Goal: Use online tool/utility

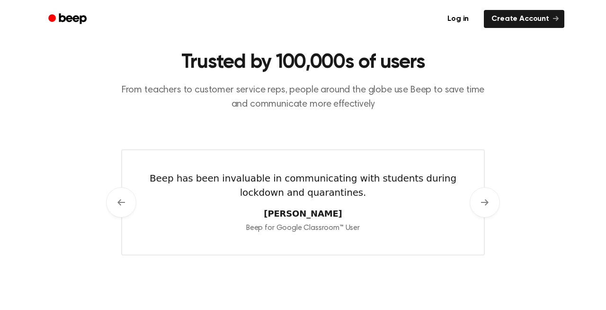
scroll to position [408, 0]
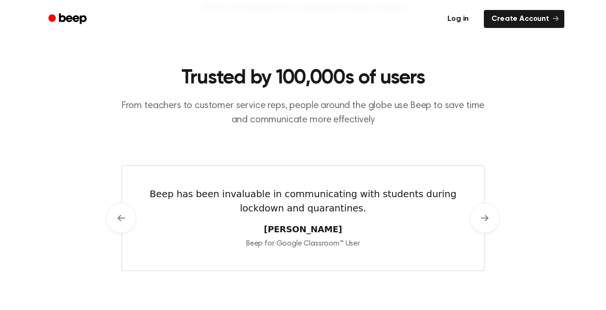
click at [456, 20] on link "Log in" at bounding box center [458, 19] width 40 height 22
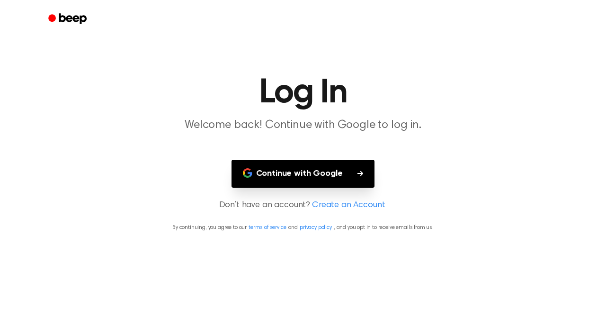
click at [291, 170] on button "Continue with Google" at bounding box center [302, 174] width 143 height 28
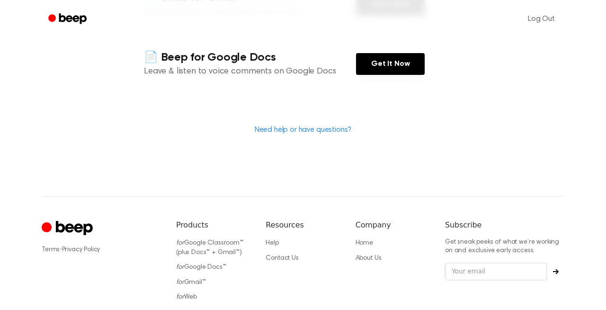
scroll to position [313, 0]
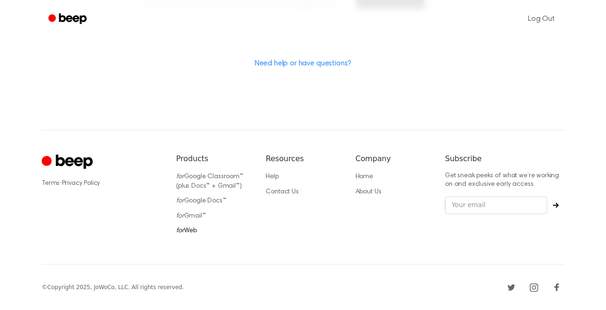
click at [188, 228] on link "for Web" at bounding box center [186, 230] width 21 height 7
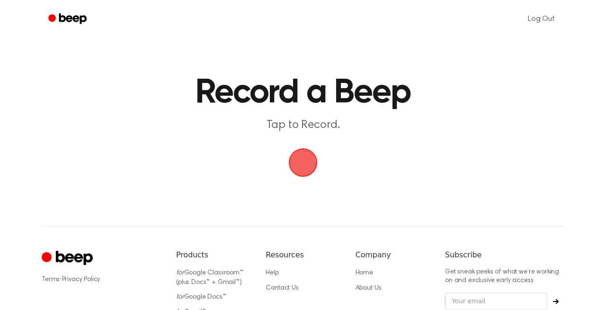
click at [300, 164] on span "button" at bounding box center [303, 162] width 29 height 29
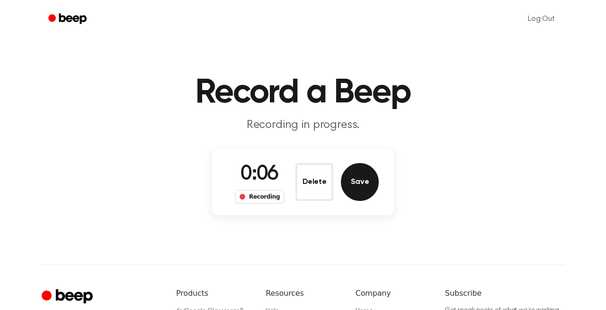
click at [361, 188] on button "Save" at bounding box center [360, 182] width 38 height 38
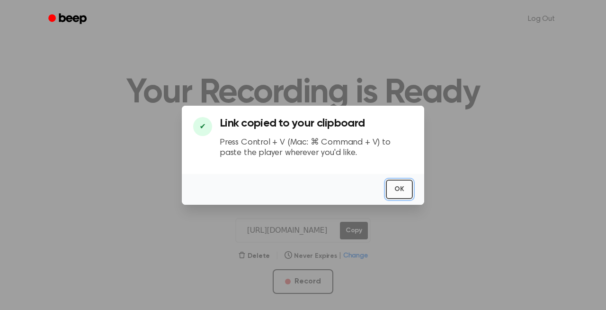
click at [393, 187] on button "OK" at bounding box center [399, 188] width 27 height 19
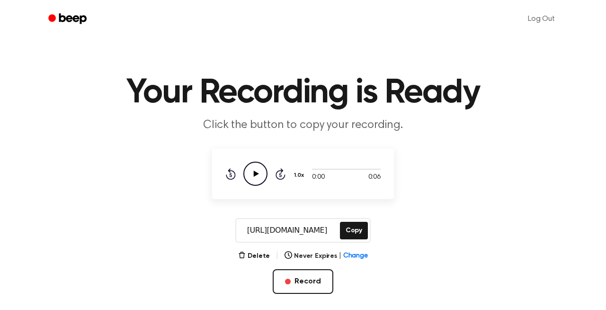
click at [258, 173] on icon at bounding box center [256, 173] width 5 height 6
click at [258, 256] on button "Delete" at bounding box center [254, 256] width 32 height 10
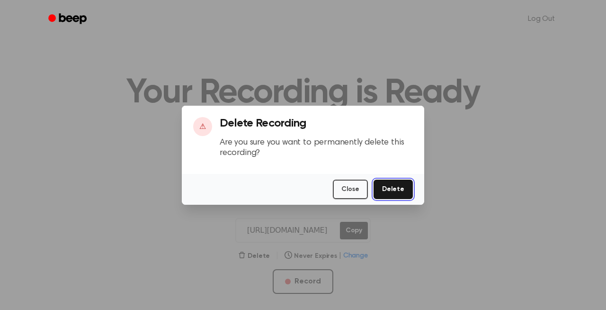
click at [394, 188] on button "Delete" at bounding box center [393, 188] width 39 height 19
